Goal: Task Accomplishment & Management: Manage account settings

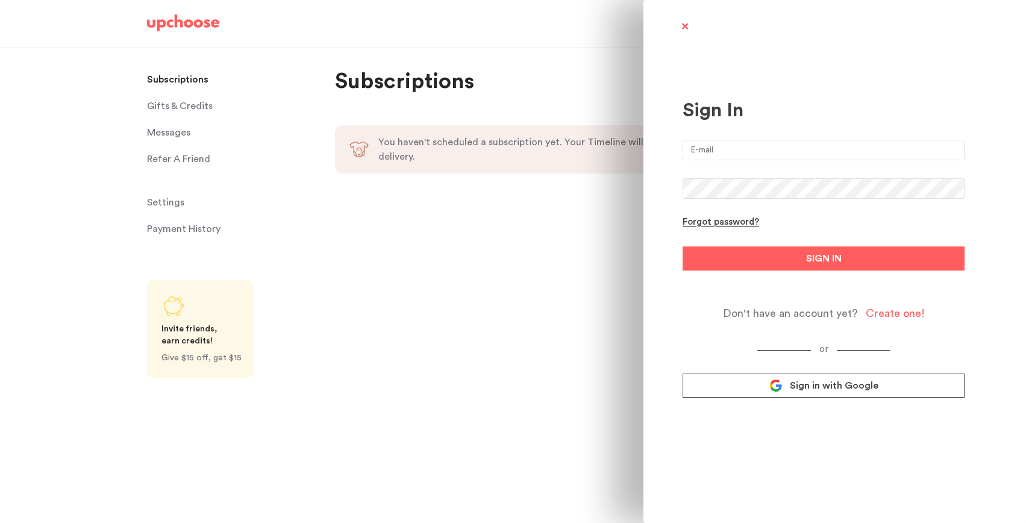
click at [765, 149] on input "email" at bounding box center [824, 150] width 282 height 20
type input "kanishka318@gmail.com"
click at [683, 246] on button "SIGN IN" at bounding box center [824, 258] width 282 height 24
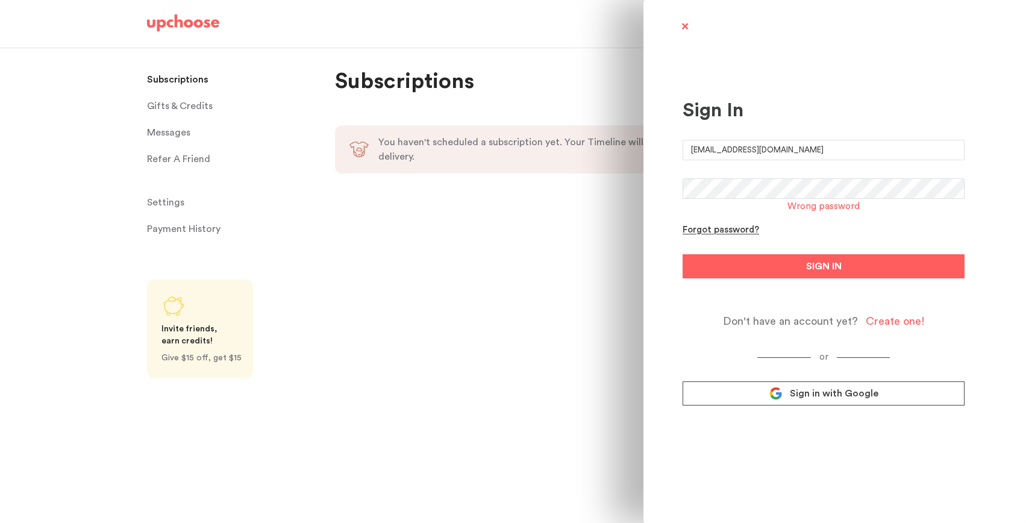
click at [554, 179] on div "Sign In kanishka318@gmail.com Wrong password Forgot password? SIGN IN Don't hav…" at bounding box center [513, 261] width 1026 height 523
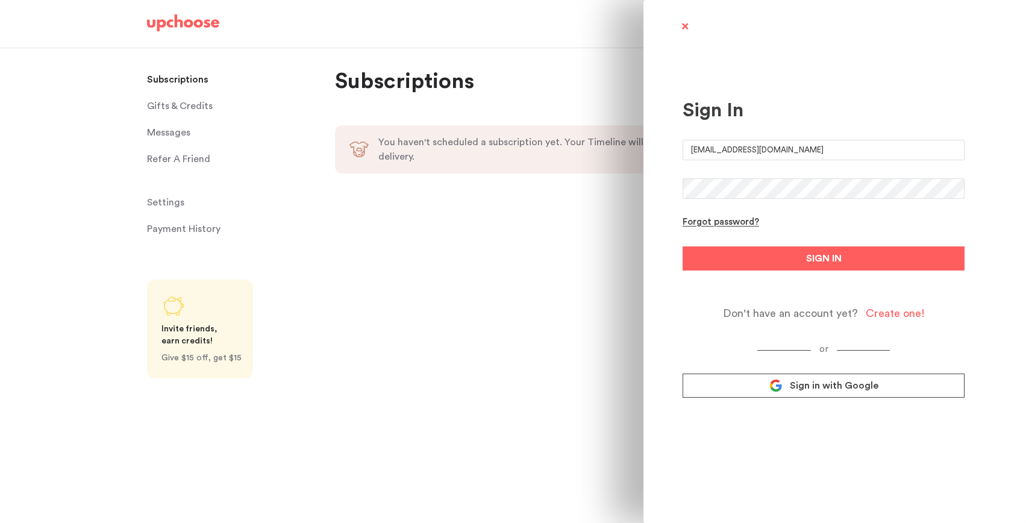
click at [683, 246] on button "SIGN IN" at bounding box center [824, 258] width 282 height 24
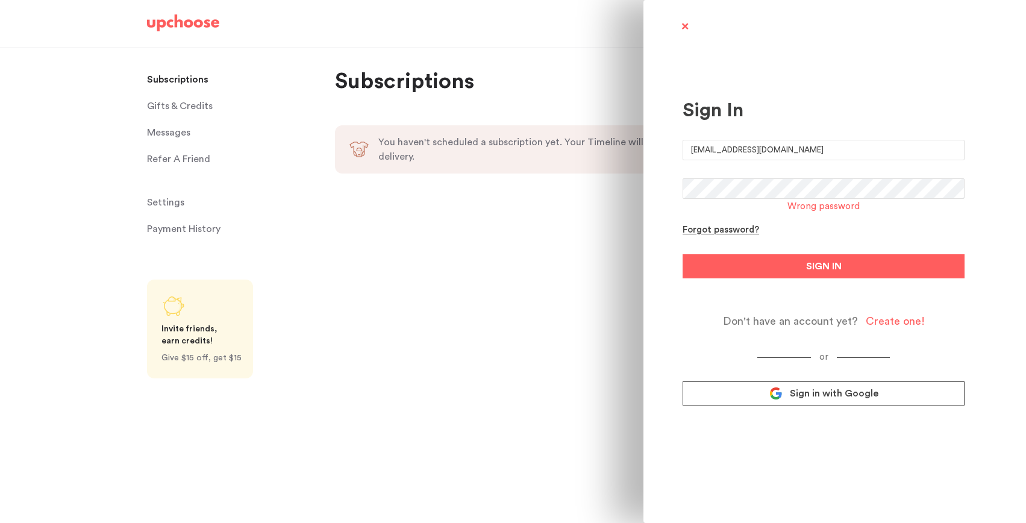
click at [554, 181] on div "Sign In kanishka318@gmail.com Wrong password Forgot password? SIGN IN Don't hav…" at bounding box center [513, 261] width 1026 height 523
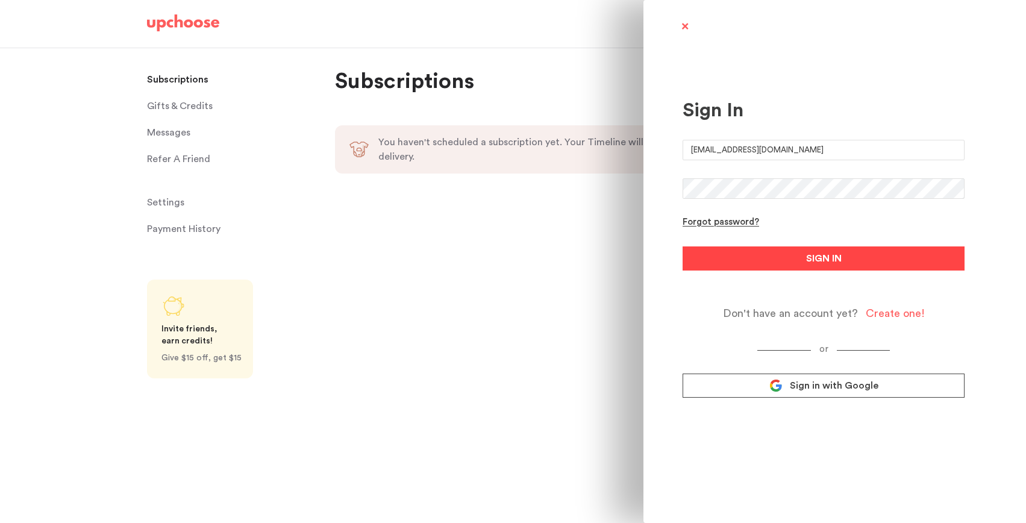
click at [727, 267] on button "SIGN IN" at bounding box center [824, 258] width 282 height 24
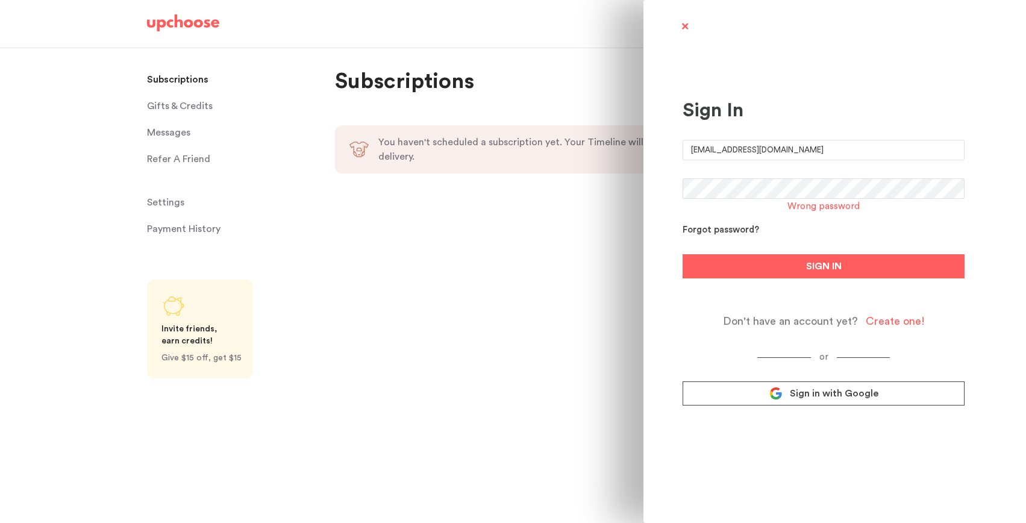
click at [715, 231] on div "Forgot password?" at bounding box center [721, 230] width 77 height 11
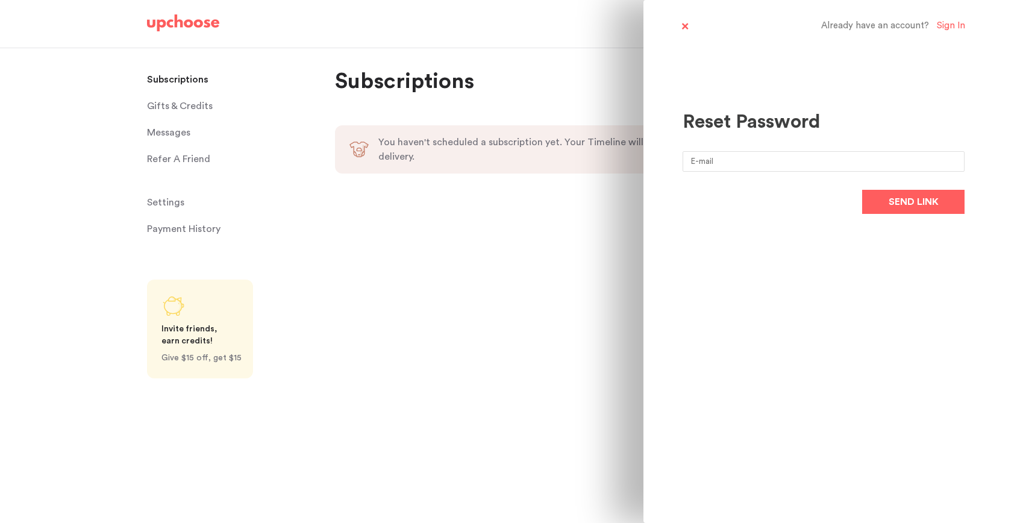
click at [729, 164] on input "email" at bounding box center [824, 161] width 282 height 20
type input "kanishka318@gmail.com"
click at [916, 199] on span "Send link" at bounding box center [914, 202] width 50 height 14
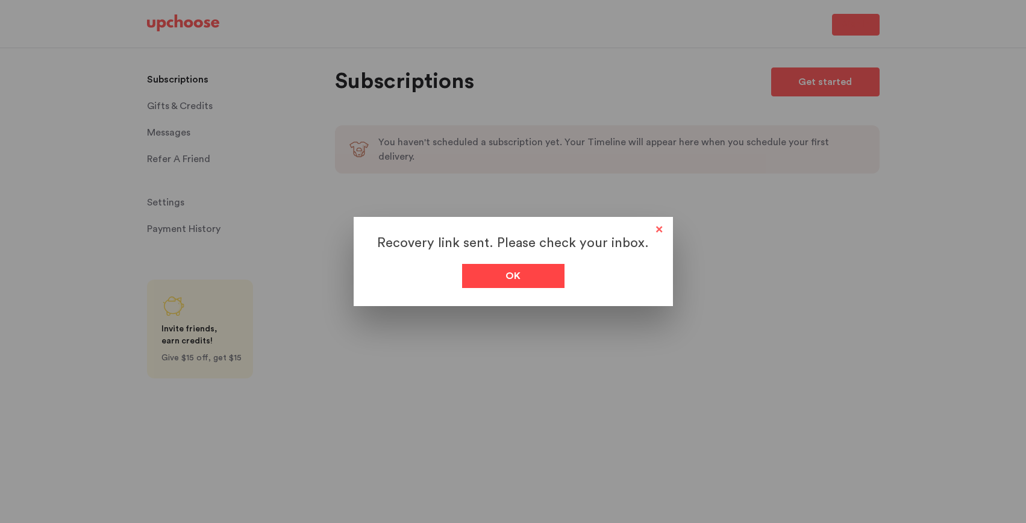
click at [516, 269] on span "Ok" at bounding box center [513, 276] width 15 height 14
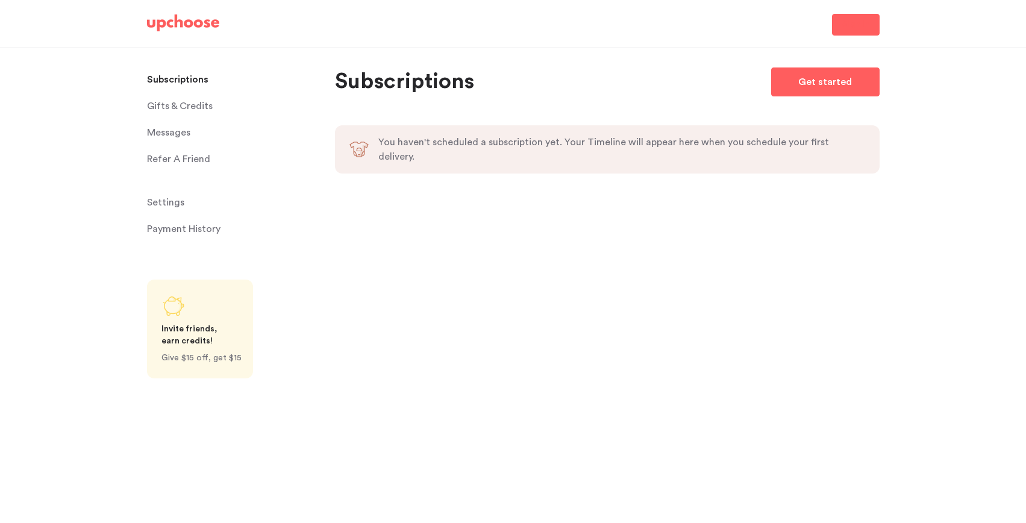
click at [171, 84] on p "Subscriptions" at bounding box center [177, 79] width 61 height 24
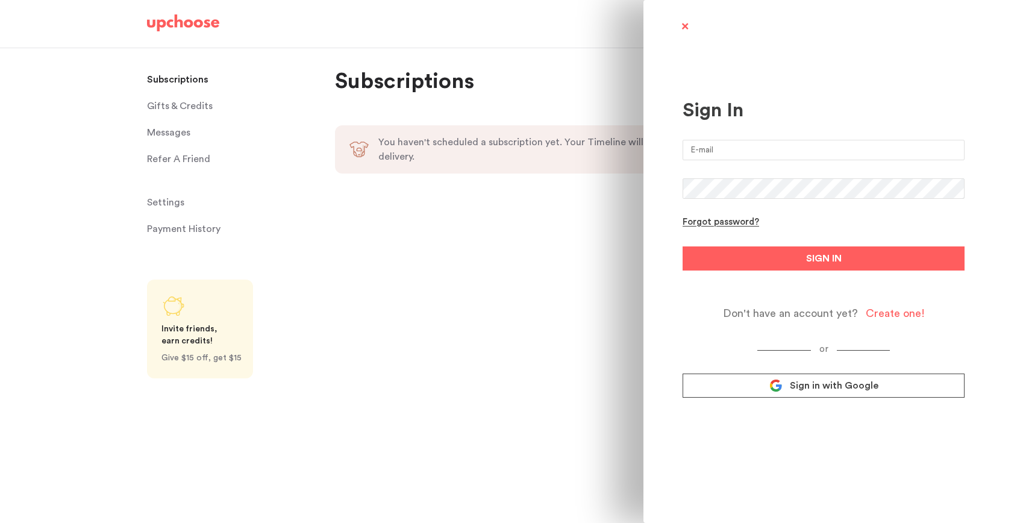
click at [766, 160] on input "email" at bounding box center [824, 150] width 282 height 20
type input "[EMAIL_ADDRESS][DOMAIN_NAME]"
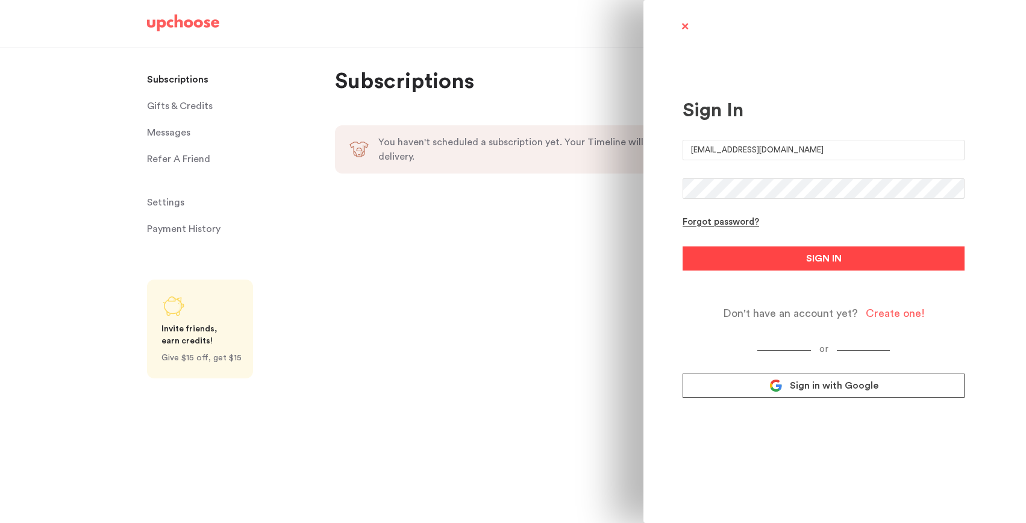
click at [773, 254] on button "SIGN IN" at bounding box center [824, 258] width 282 height 24
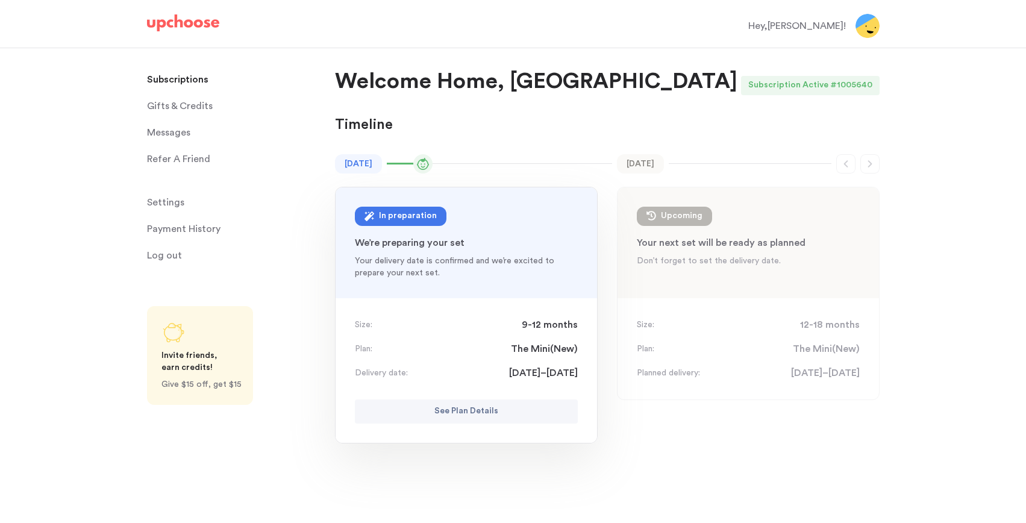
click at [520, 414] on button "See Plan Details" at bounding box center [466, 412] width 223 height 24
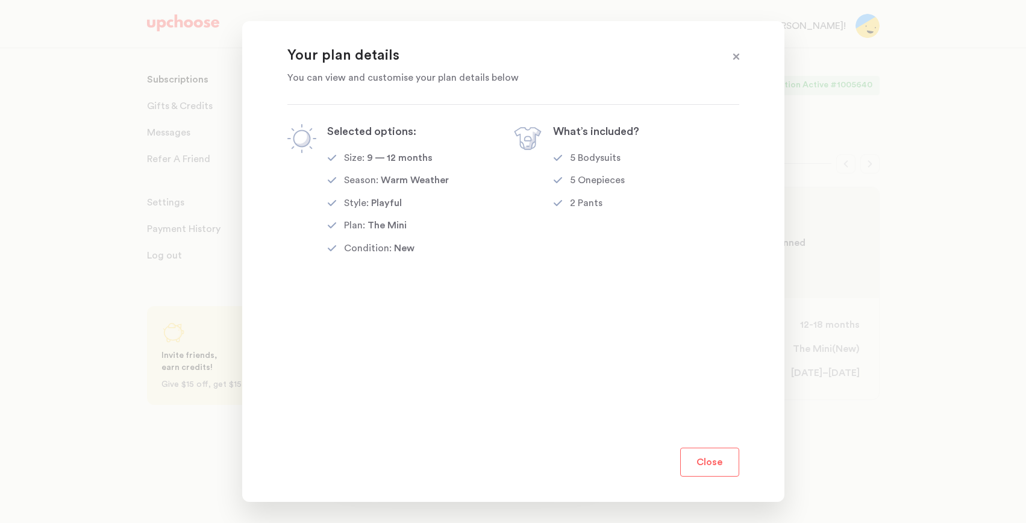
click at [739, 56] on span at bounding box center [737, 57] width 16 height 16
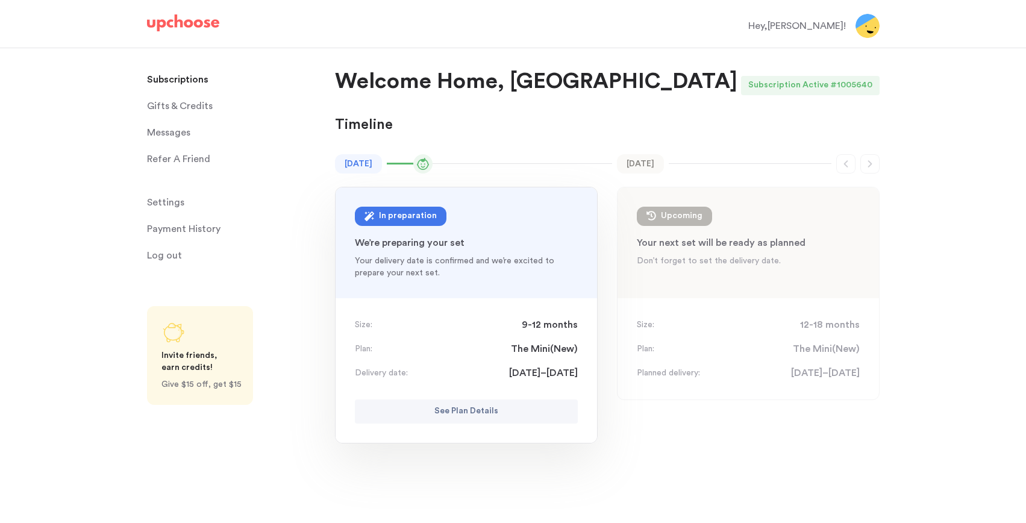
click at [172, 205] on span "Settings" at bounding box center [165, 202] width 37 height 24
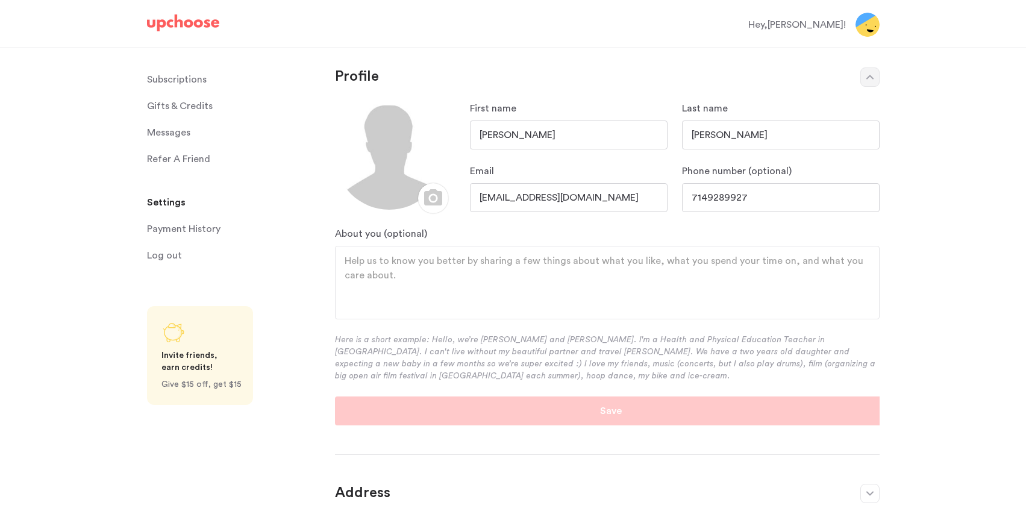
click at [821, 22] on div "Hey, [PERSON_NAME] !" at bounding box center [797, 24] width 98 height 14
click at [868, 22] on img at bounding box center [868, 25] width 24 height 24
click at [187, 78] on p "Subscriptions" at bounding box center [177, 79] width 60 height 24
click at [187, 77] on p "Subscriptions" at bounding box center [177, 79] width 60 height 24
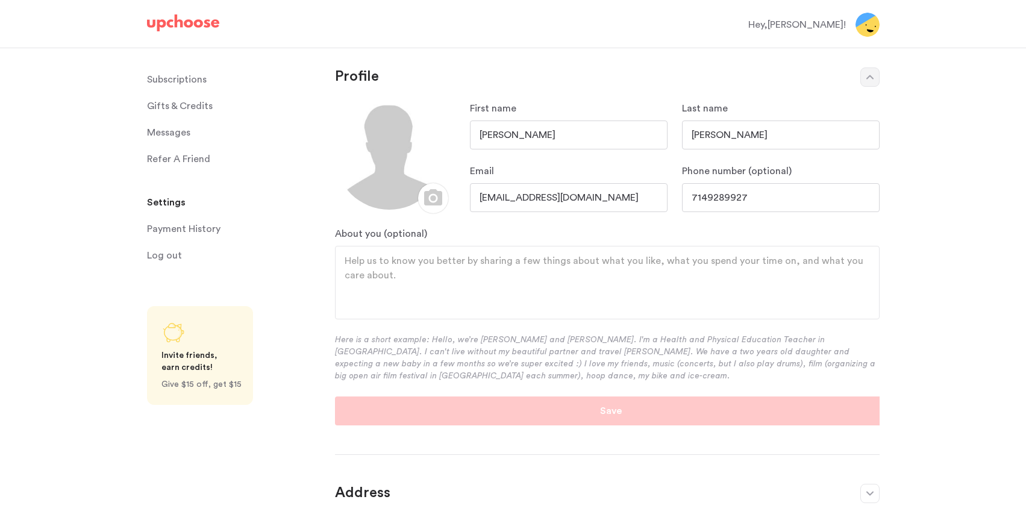
click at [187, 77] on p "Subscriptions" at bounding box center [177, 79] width 60 height 24
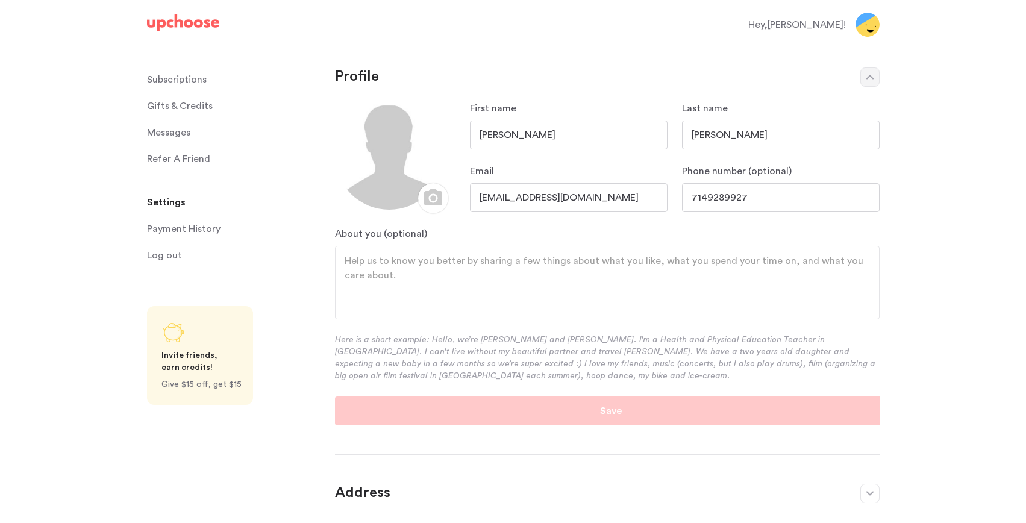
click at [187, 77] on p "Subscriptions" at bounding box center [177, 79] width 60 height 24
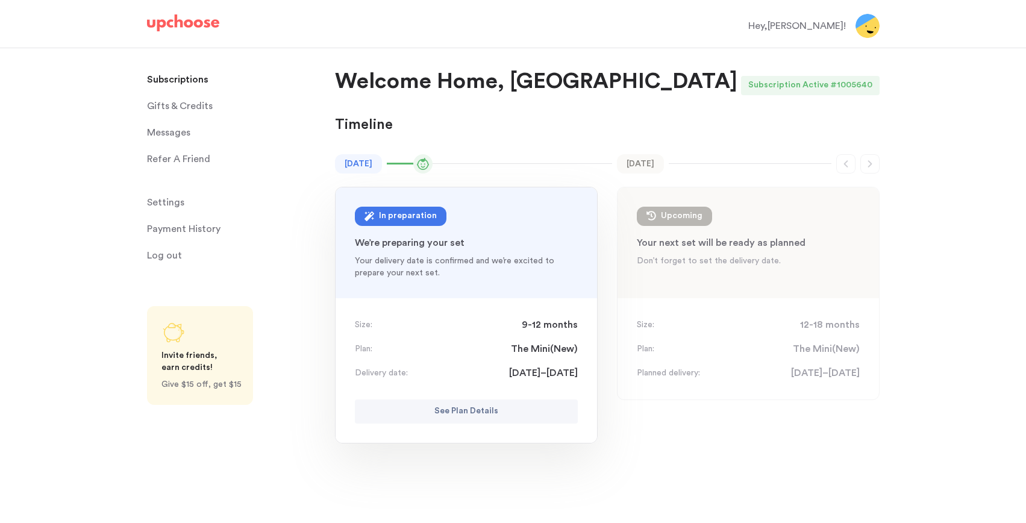
click at [187, 77] on p "Subscriptions" at bounding box center [177, 79] width 61 height 24
